Goal: Information Seeking & Learning: Learn about a topic

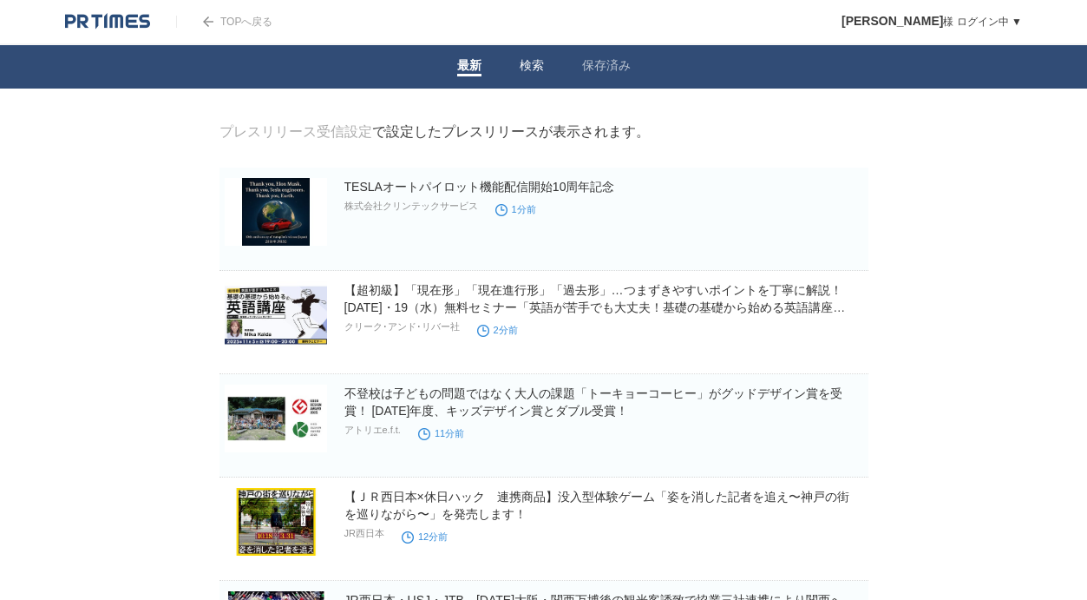
click at [531, 70] on link "検索" at bounding box center [532, 67] width 24 height 18
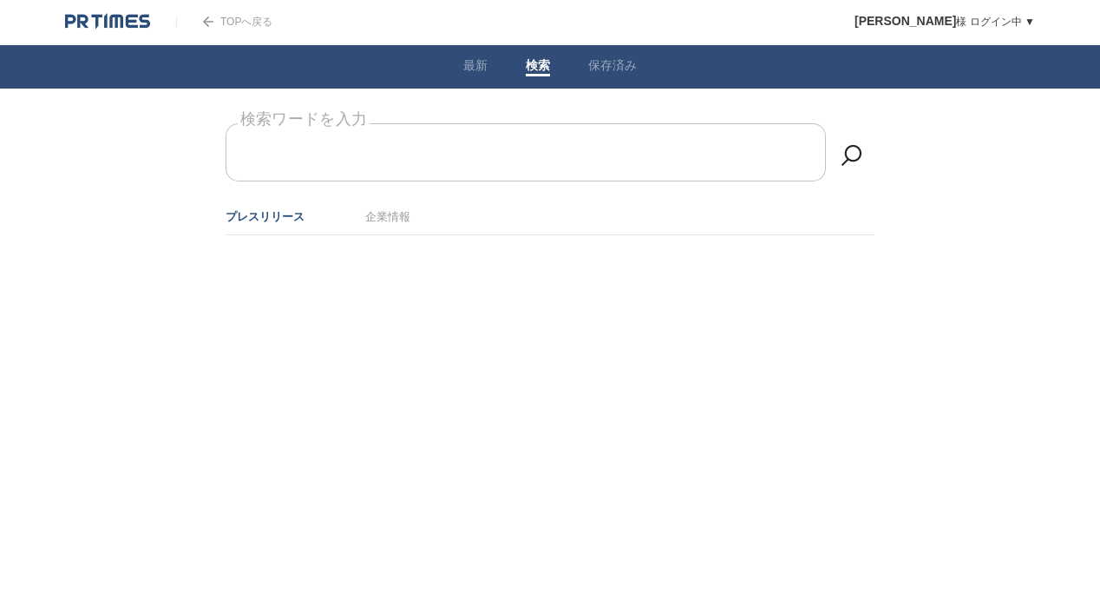
click at [426, 123] on form "検索ワードを入力" at bounding box center [550, 123] width 649 height 0
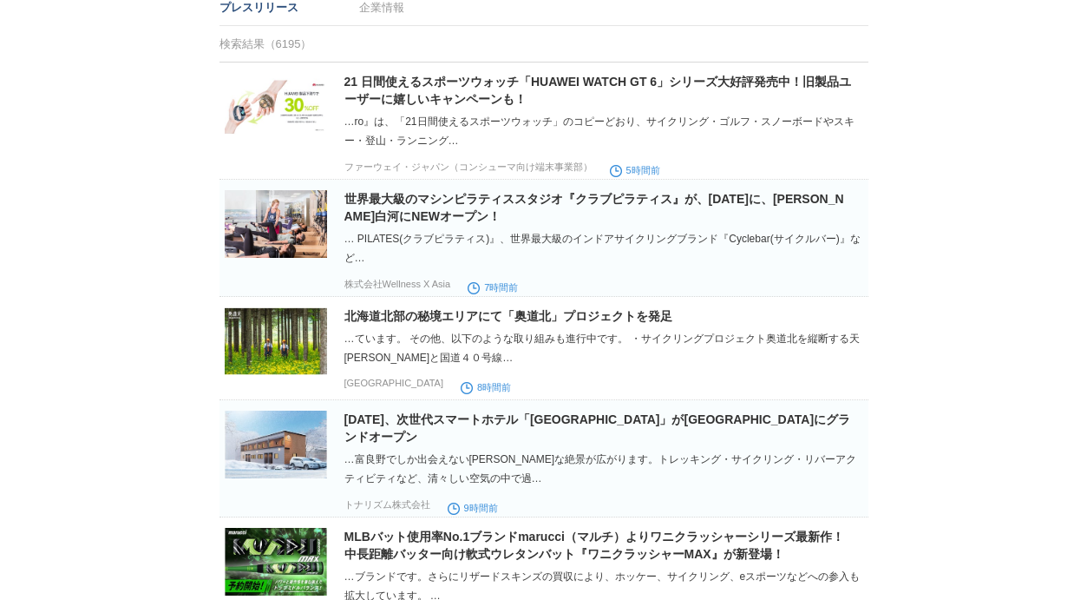
scroll to position [340, 0]
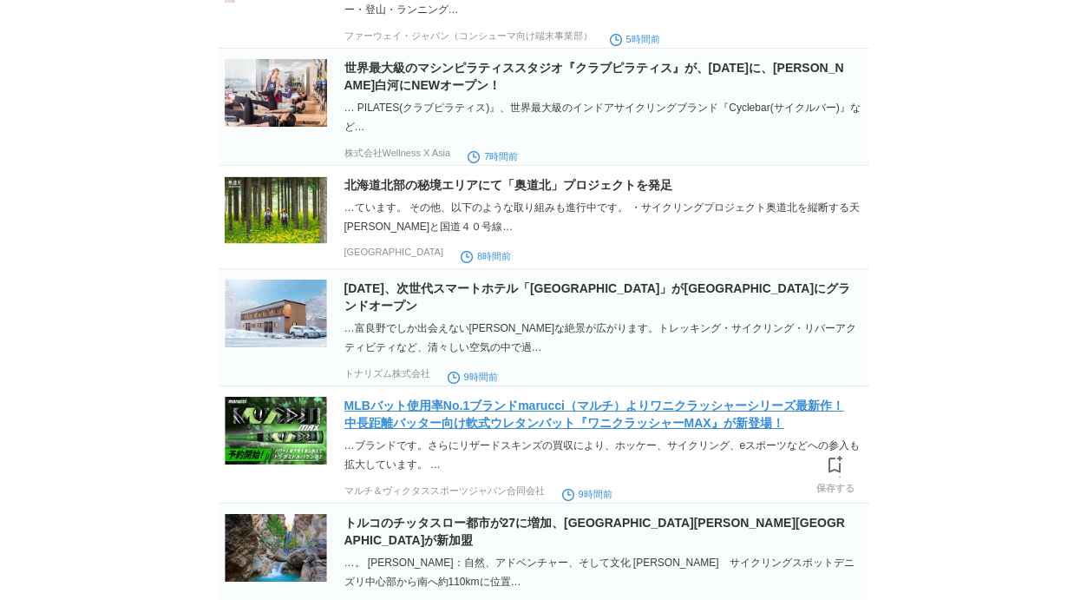
click at [739, 430] on link "MLBバット使用率No.1ブランドmarucci（マルチ）よりワニクラッシャーシリーズ最新作！中長距離バッター向け軟式ウレタンバット『ワニクラッシャーMAX』…" at bounding box center [595, 413] width 500 height 31
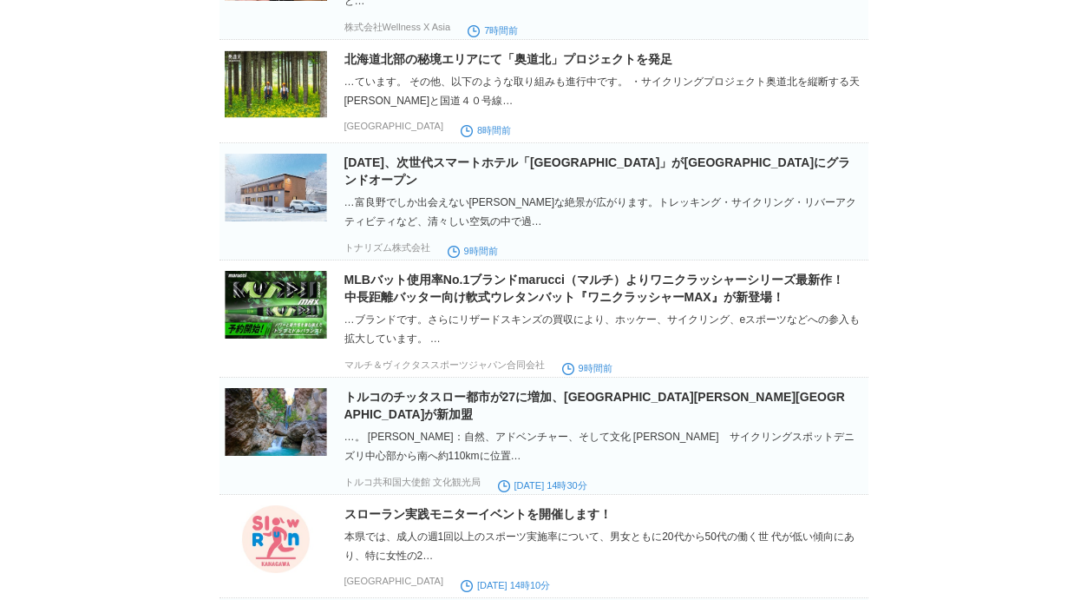
scroll to position [0, 0]
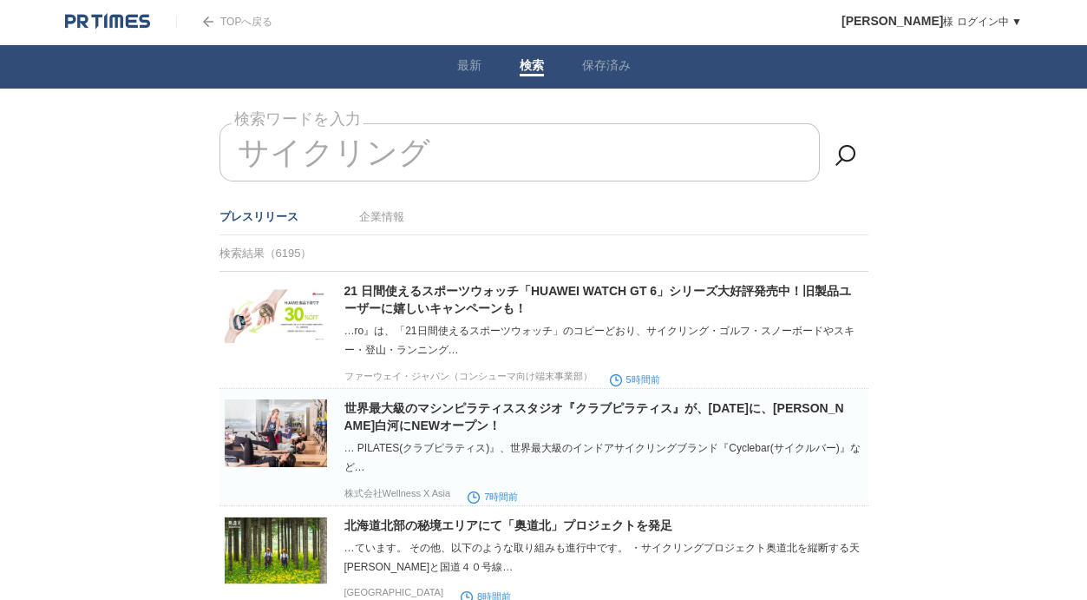
drag, startPoint x: 503, startPoint y: 145, endPoint x: 200, endPoint y: 131, distance: 303.2
type input "サ"
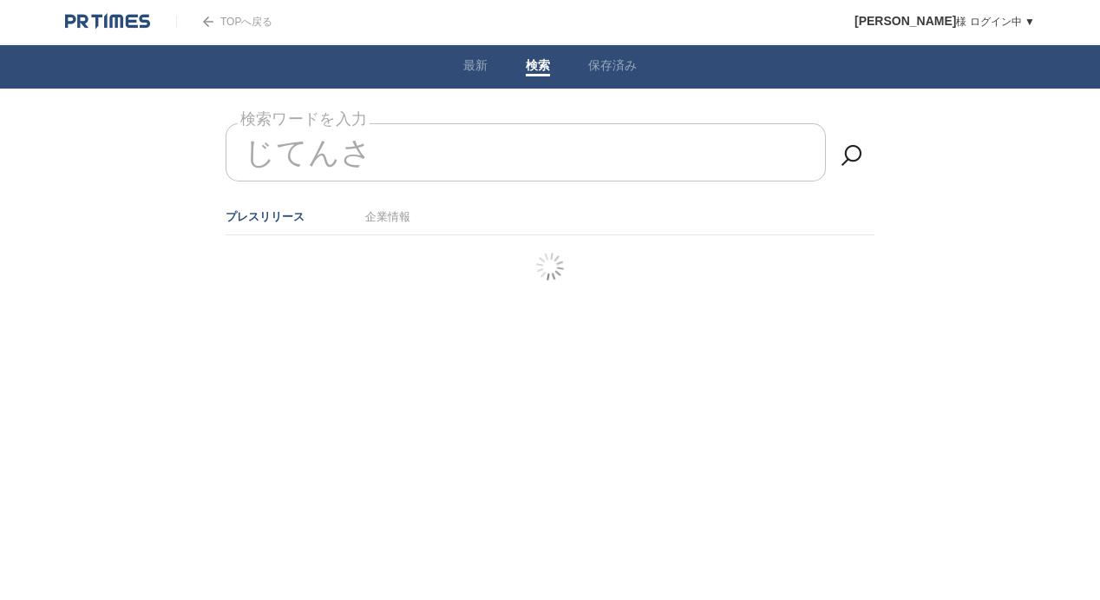
type input "時点差"
type input "じおて"
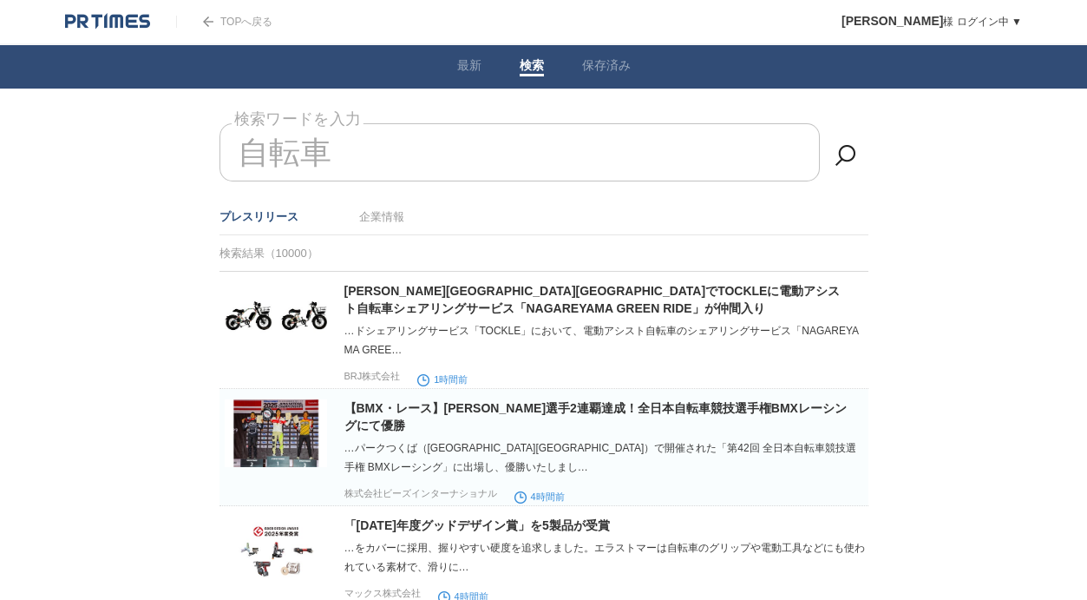
type input "自転車"
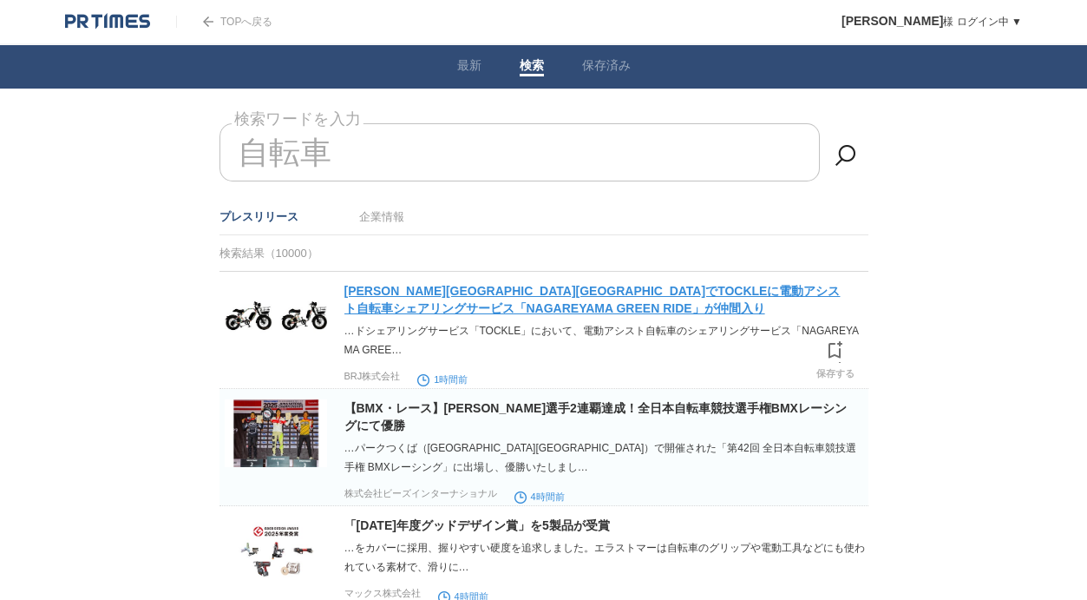
click at [595, 289] on link "[PERSON_NAME][GEOGRAPHIC_DATA][GEOGRAPHIC_DATA]でTOCKLEに電動アシスト自転車シェアリングサービス「NAGA…" at bounding box center [593, 299] width 496 height 31
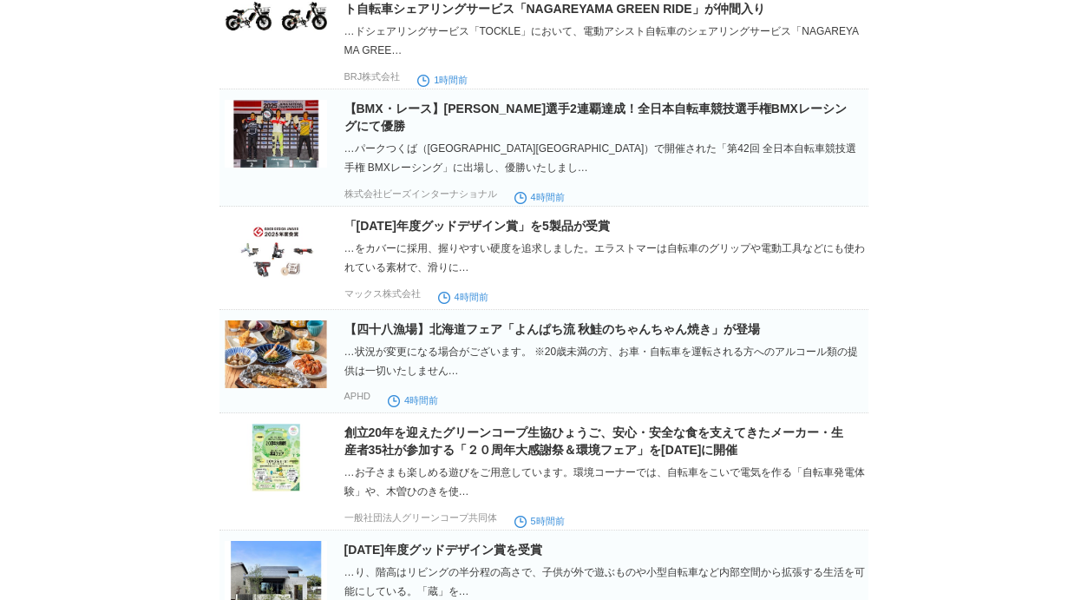
scroll to position [303, 0]
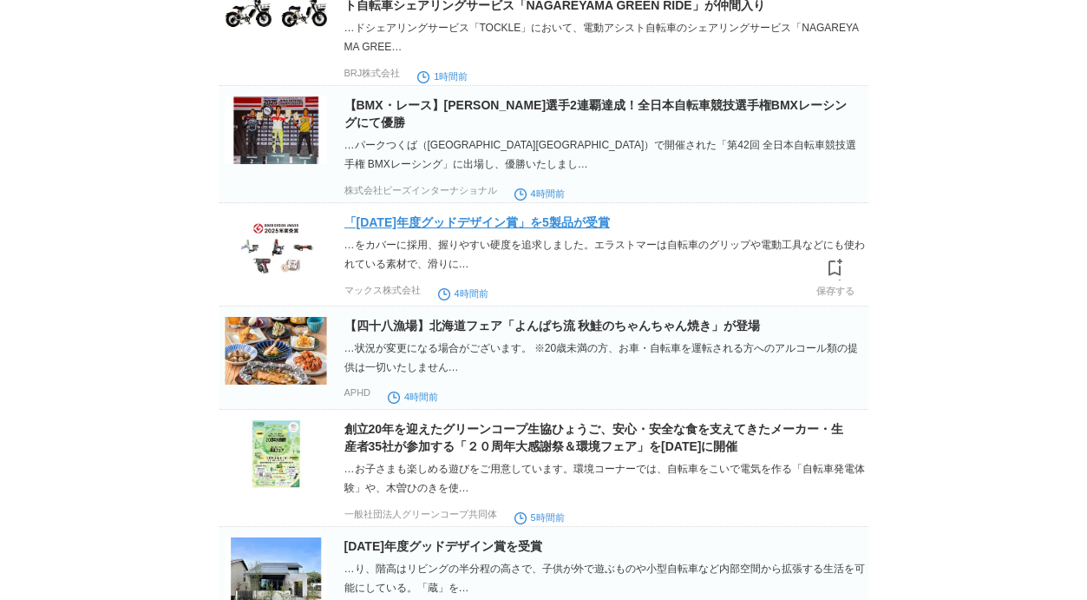
click at [553, 227] on link "「[DATE]年度グッドデザイン賞」を5製品が受賞" at bounding box center [478, 222] width 266 height 14
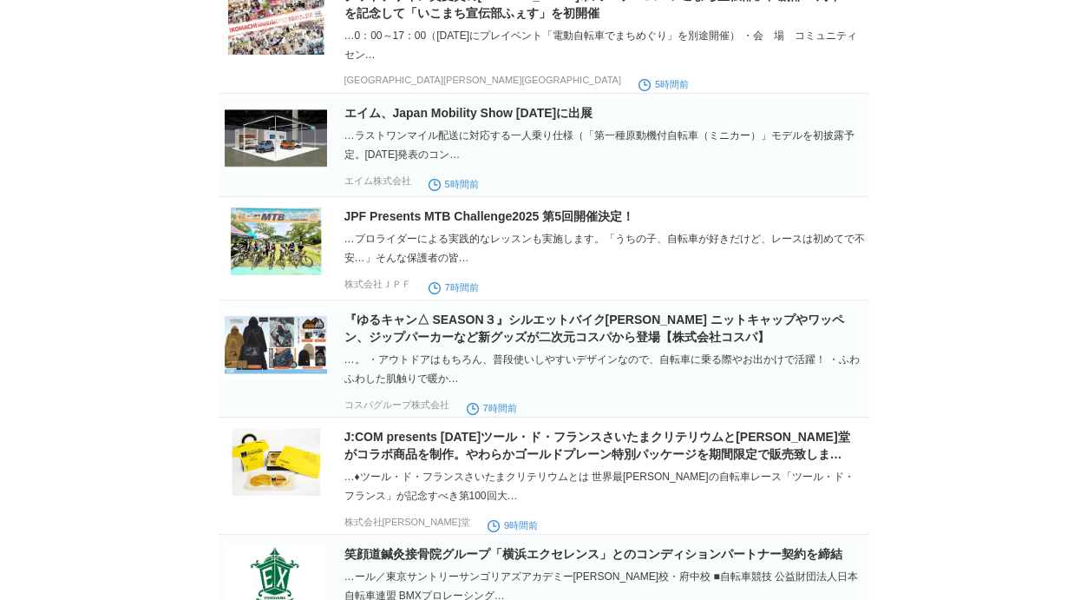
scroll to position [1220, 0]
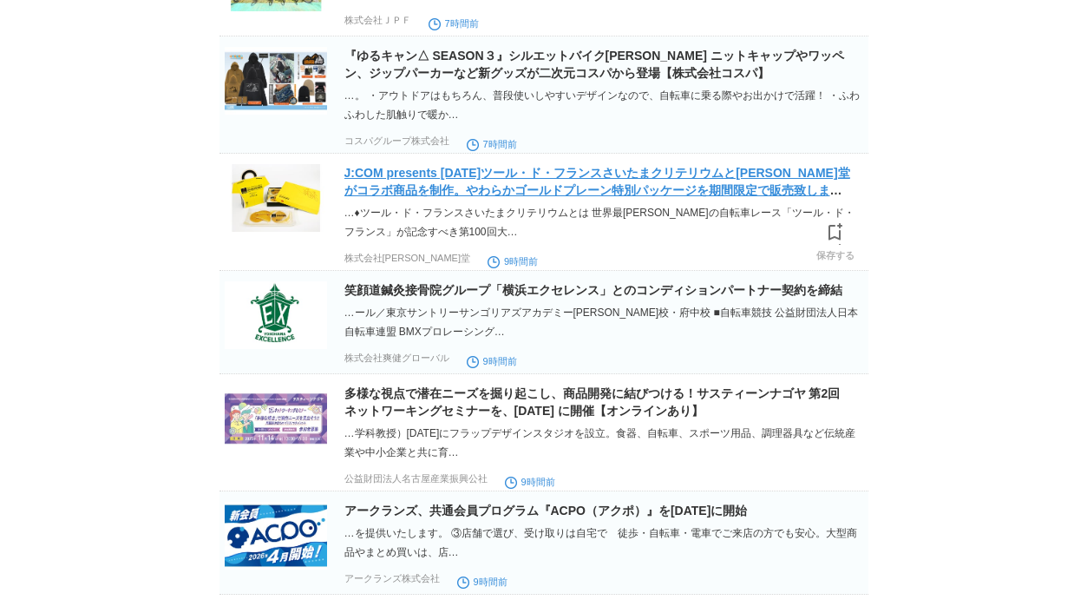
click at [665, 203] on link "J:COM presents [DATE]ツール・ド・フランスさいたまクリテリウムと[PERSON_NAME]堂がコラボ商品を制作。やわらかゴールドプレーン特…" at bounding box center [598, 190] width 506 height 49
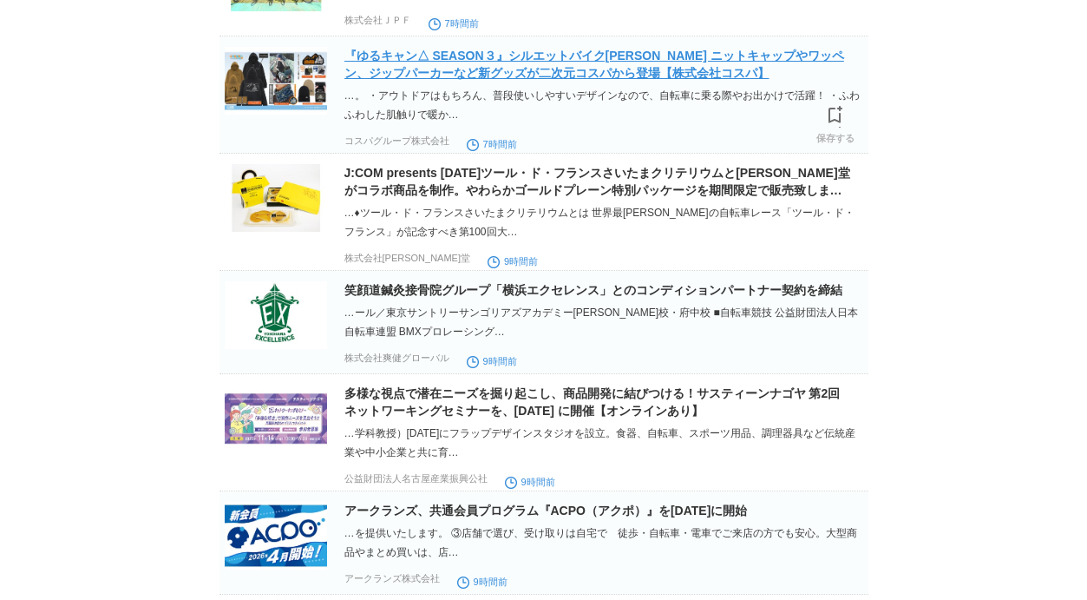
click at [471, 80] on link "『ゆるキャン△ SEASON３』シルエットバイク[PERSON_NAME] ニットキャップやワッペン、ジップパーカーなど新グッズが二次元コスパから登場【株式会…" at bounding box center [595, 64] width 500 height 31
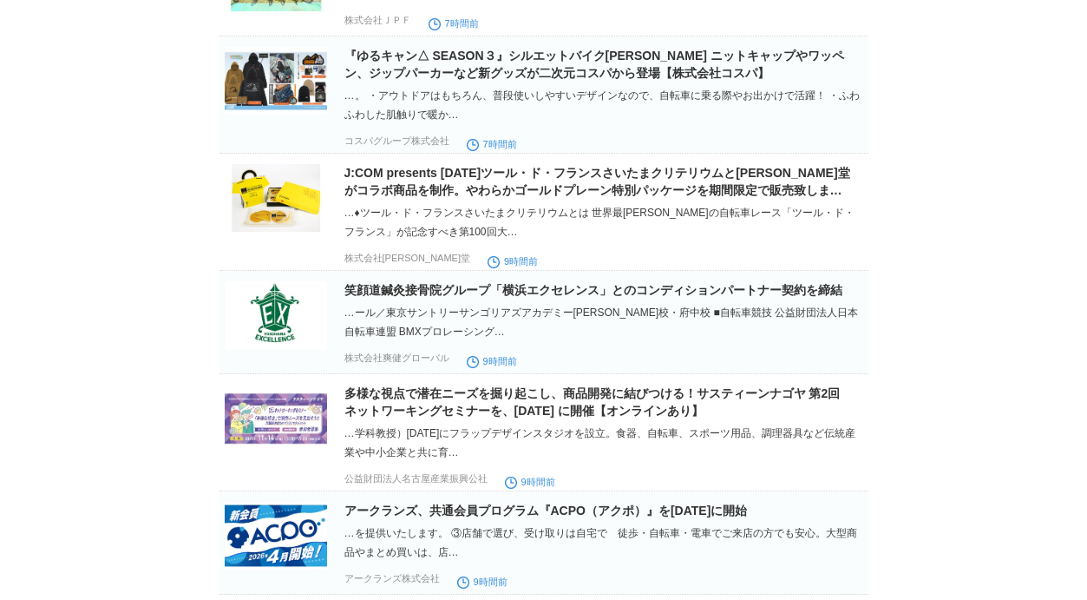
click at [948, 268] on body "TOPへ戻る [PERSON_NAME] ログイン中 ▼ プレスリリース受信設定 フォロー 除外リスト アカウント設定 閲覧履歴 退会手続き PR TIMES…" at bounding box center [543, 68] width 1087 height 2577
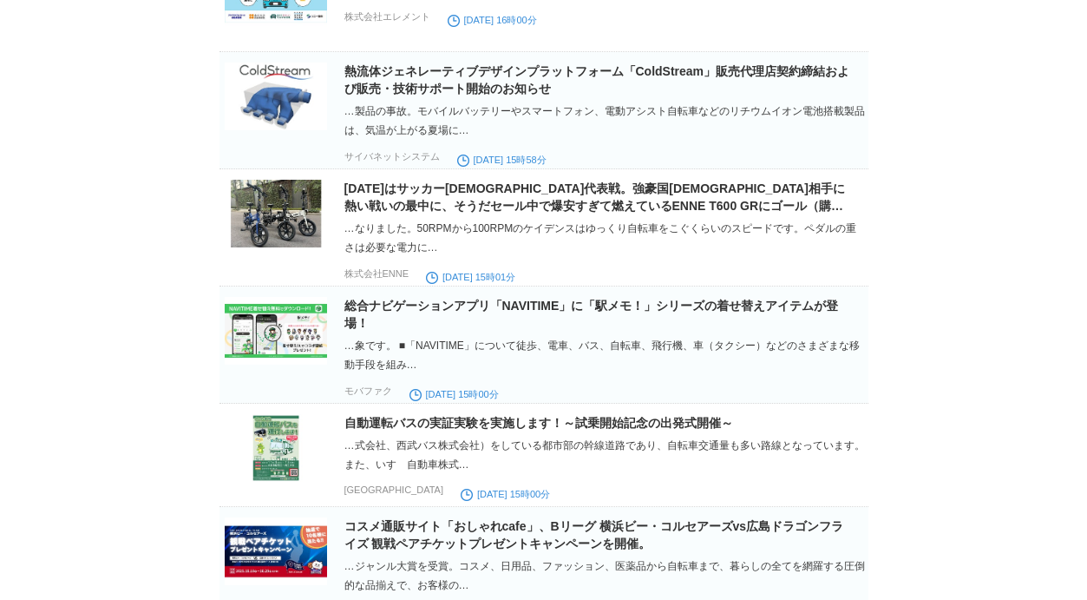
scroll to position [2664, 0]
